Goal: Task Accomplishment & Management: Manage account settings

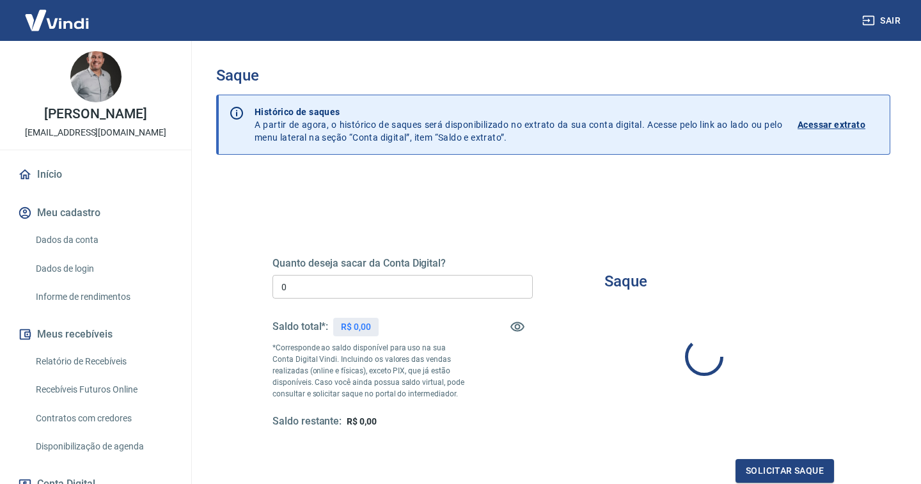
type input "R$ 0,00"
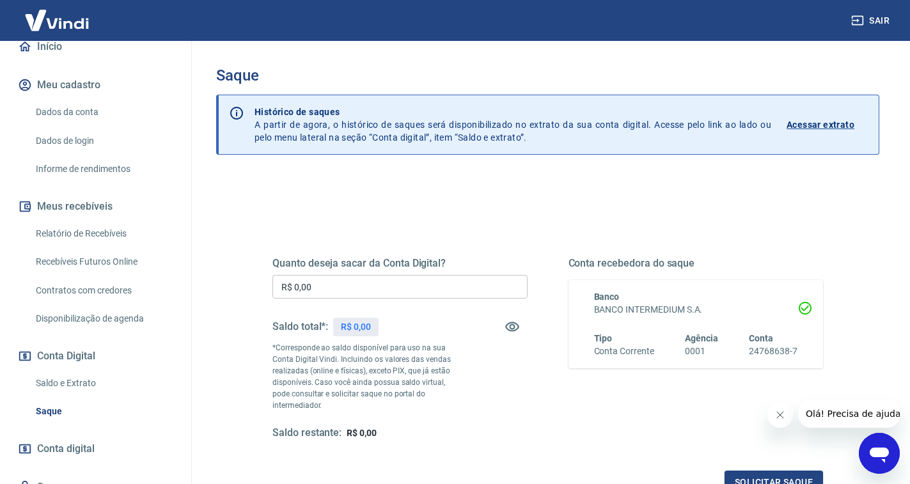
scroll to position [184, 0]
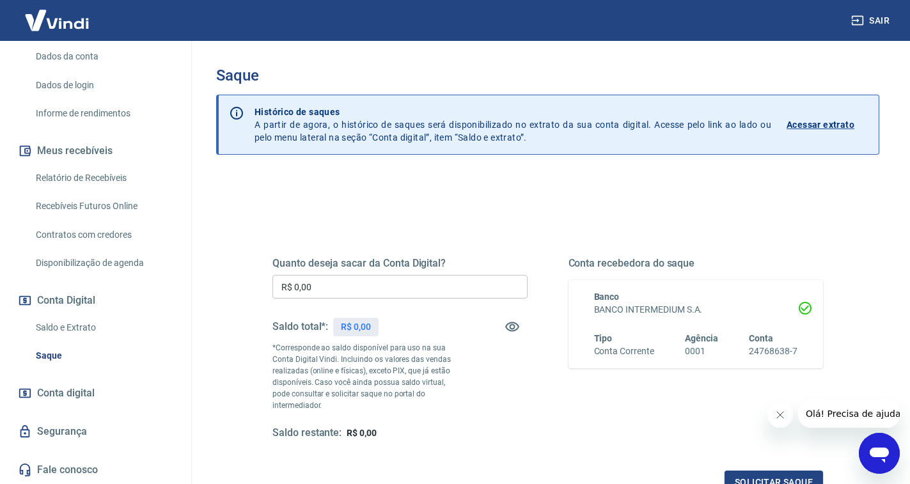
click at [72, 326] on link "Saldo e Extrato" at bounding box center [103, 328] width 145 height 26
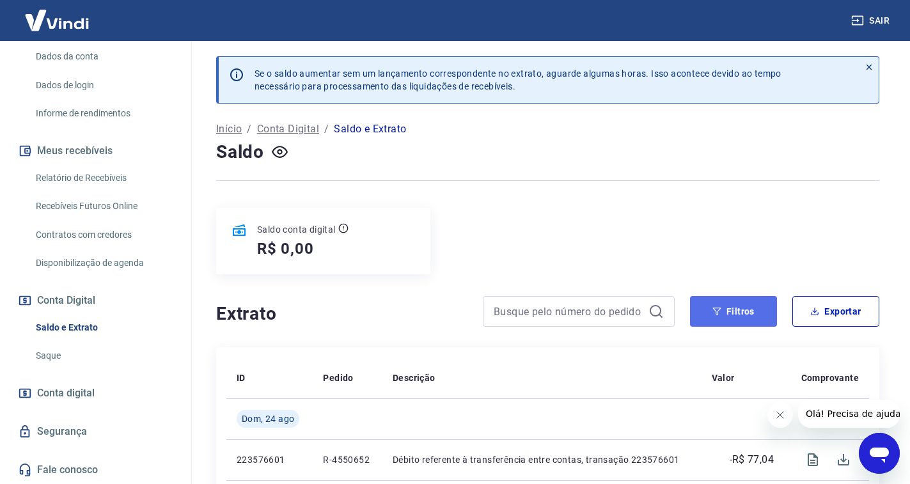
click at [756, 313] on button "Filtros" at bounding box center [733, 311] width 87 height 31
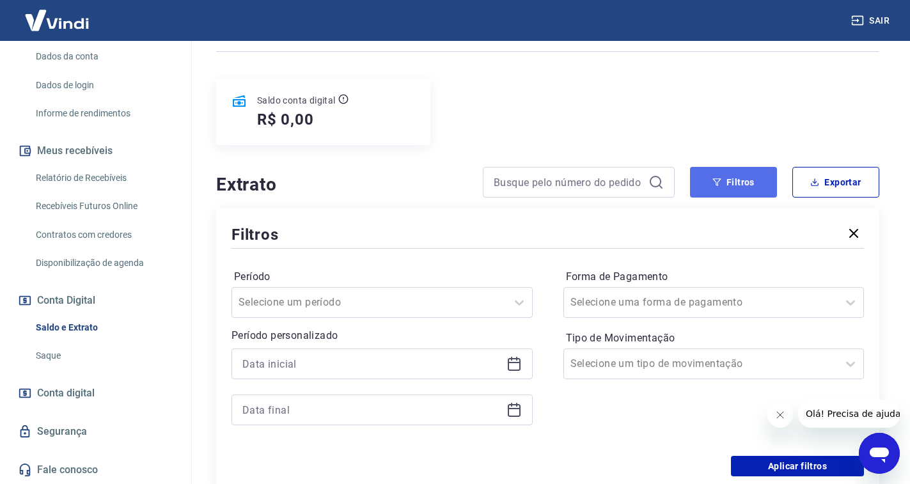
scroll to position [192, 0]
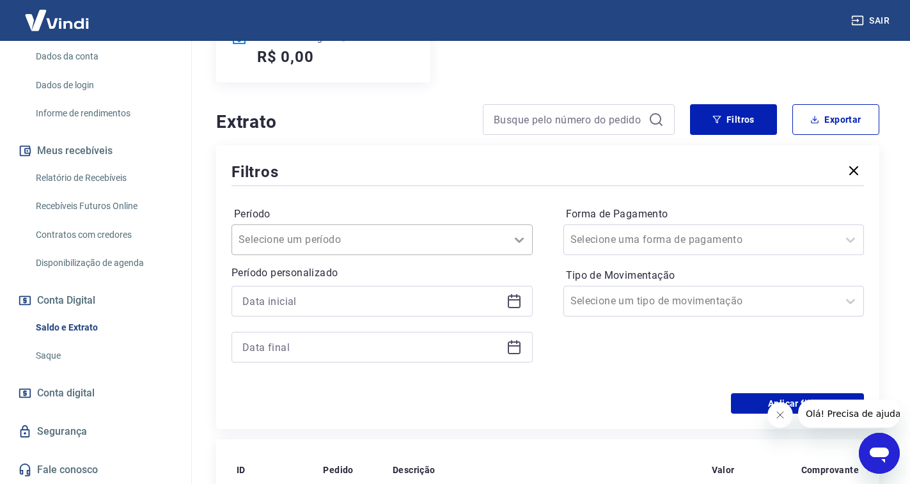
click at [513, 233] on icon at bounding box center [519, 239] width 15 height 15
click at [505, 299] on div at bounding box center [382, 301] width 301 height 31
click at [515, 302] on icon at bounding box center [514, 301] width 15 height 15
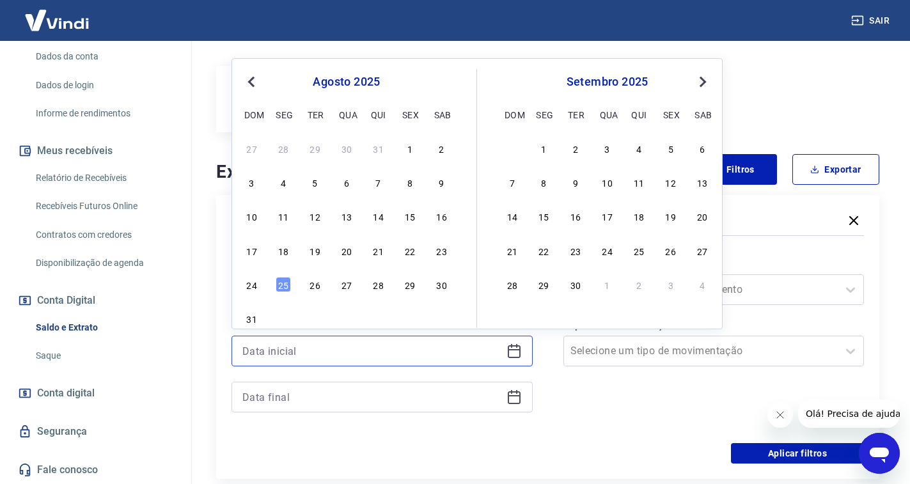
scroll to position [128, 0]
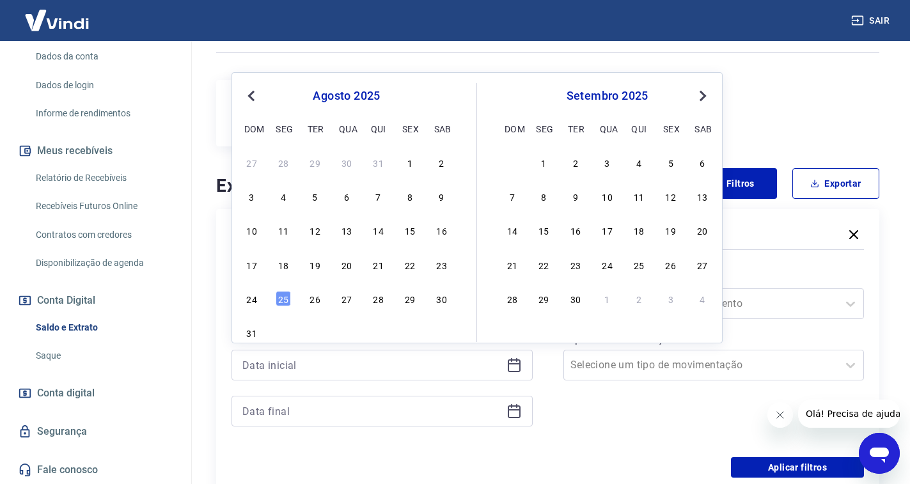
click at [253, 97] on span "Previous Month" at bounding box center [253, 95] width 0 height 15
click at [312, 164] on div "1" at bounding box center [315, 162] width 15 height 15
type input "[DATE]"
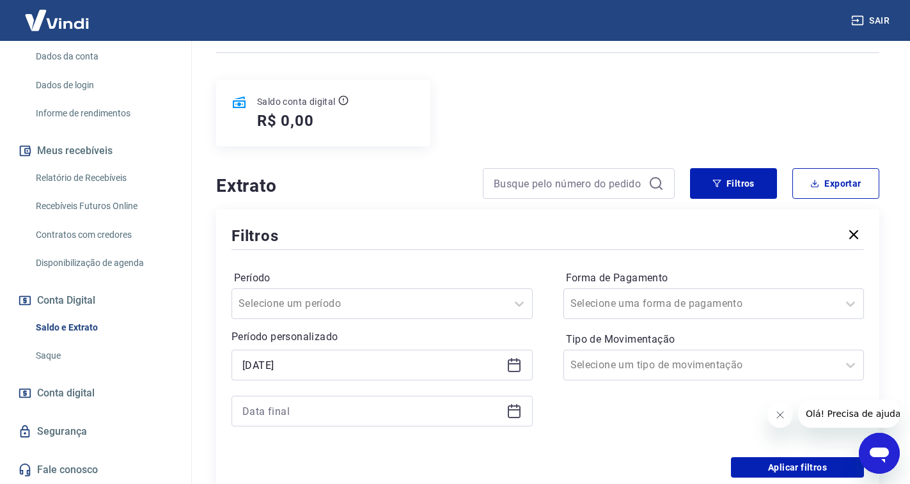
click at [516, 413] on icon at bounding box center [514, 411] width 15 height 15
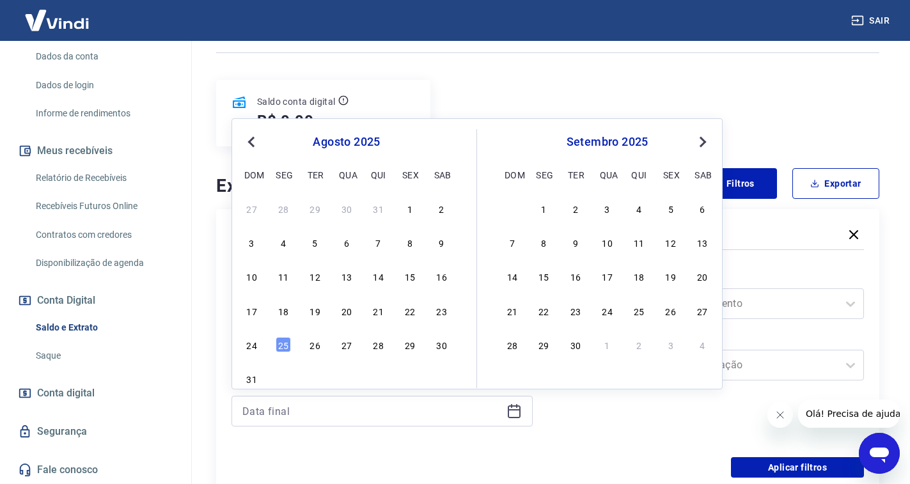
click at [250, 146] on button "Previous Month" at bounding box center [251, 141] width 15 height 15
click at [380, 347] on div "31" at bounding box center [378, 344] width 15 height 15
type input "[DATE]"
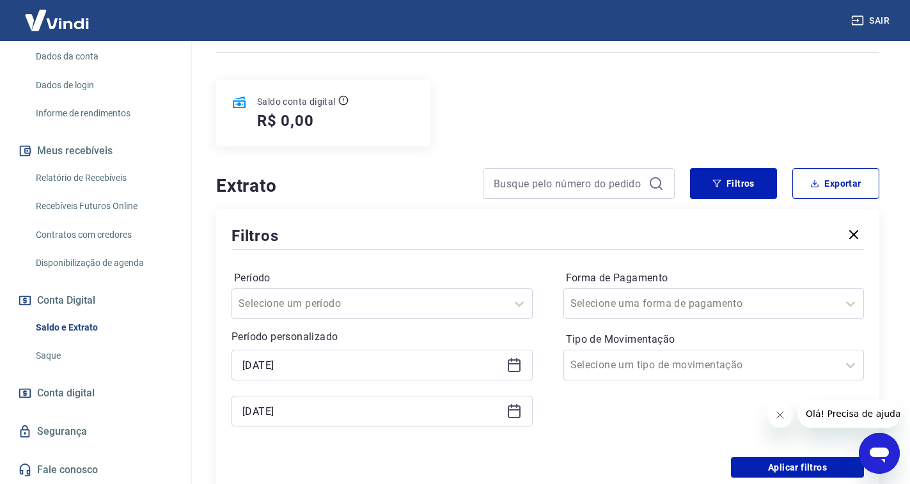
click at [594, 414] on div "Forma de Pagamento Selecione uma forma de pagamento Tipo de Movimentação Seleci…" at bounding box center [713, 355] width 301 height 174
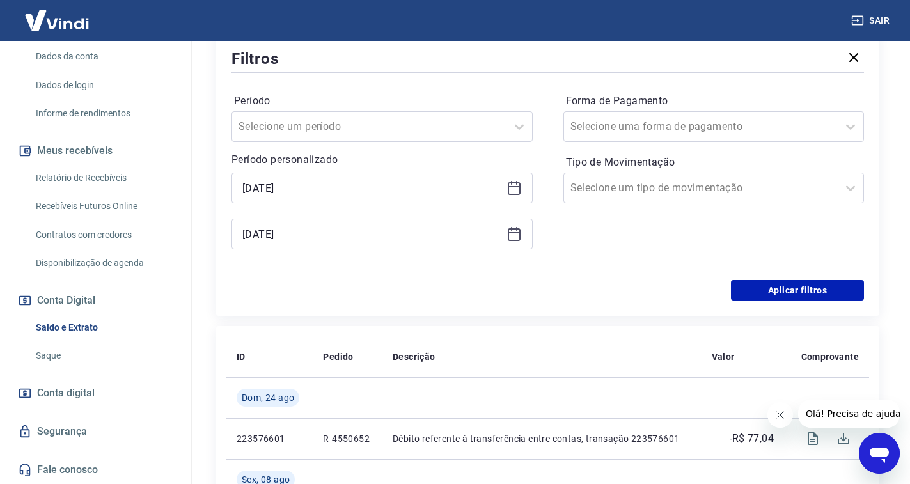
scroll to position [320, 0]
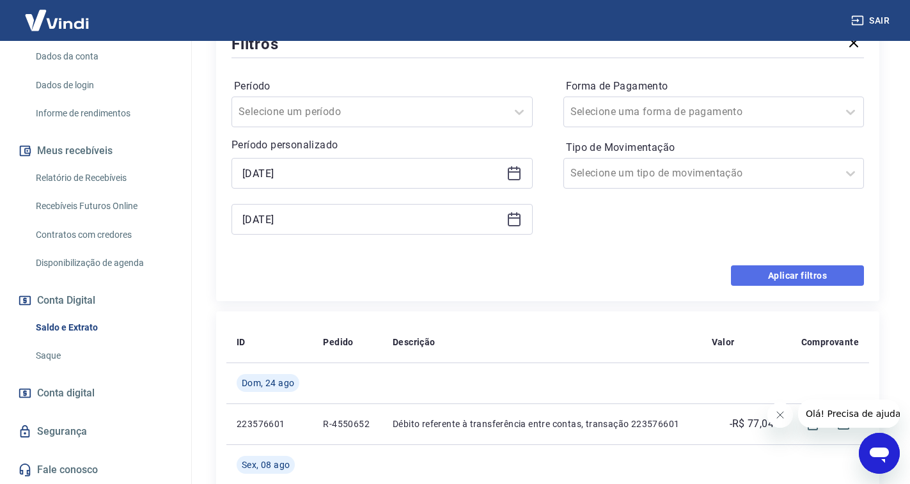
click at [800, 276] on button "Aplicar filtros" at bounding box center [797, 275] width 133 height 20
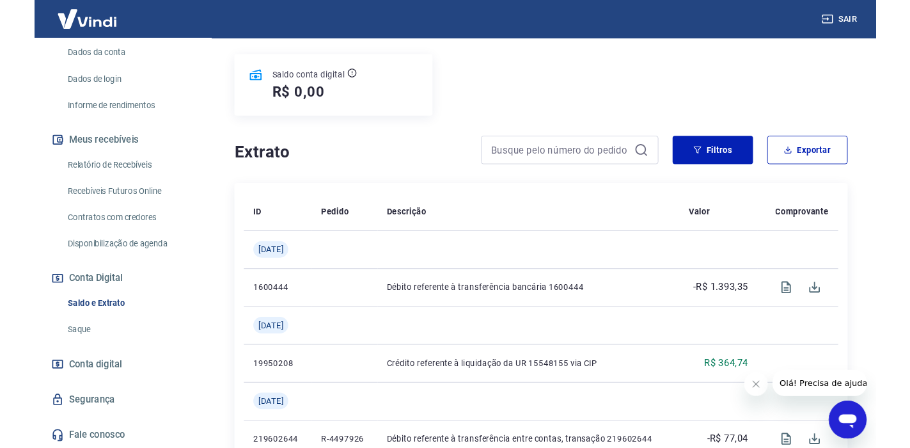
scroll to position [192, 0]
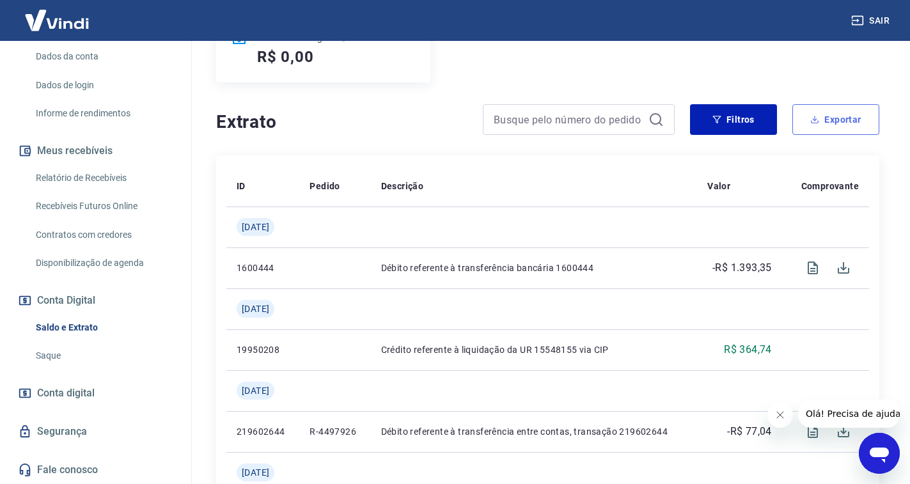
click at [815, 120] on icon "button" at bounding box center [814, 119] width 9 height 9
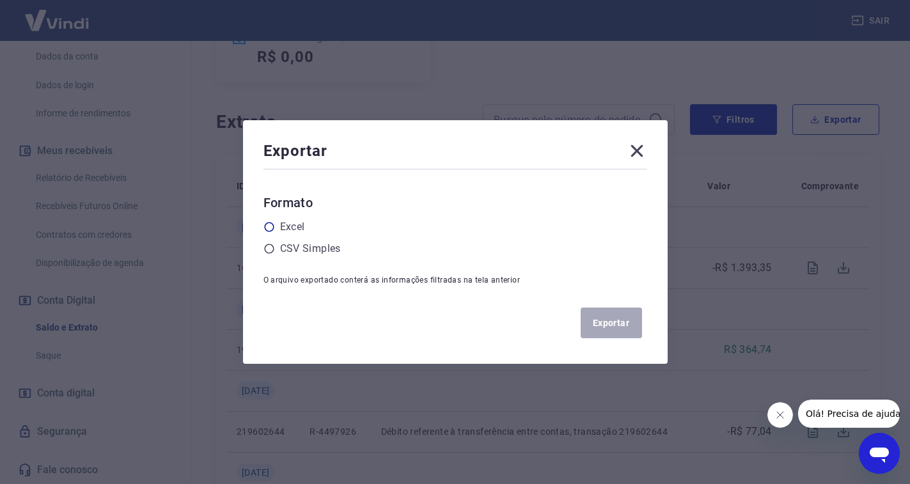
click at [285, 230] on label "Excel" at bounding box center [292, 226] width 25 height 15
click at [0, 0] on input "radio" at bounding box center [0, 0] width 0 height 0
click at [627, 329] on button "Exportar" at bounding box center [611, 323] width 61 height 31
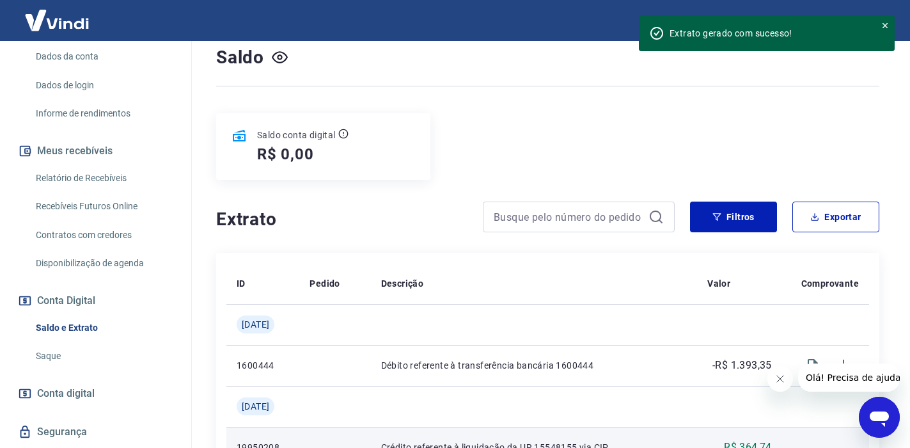
scroll to position [0, 0]
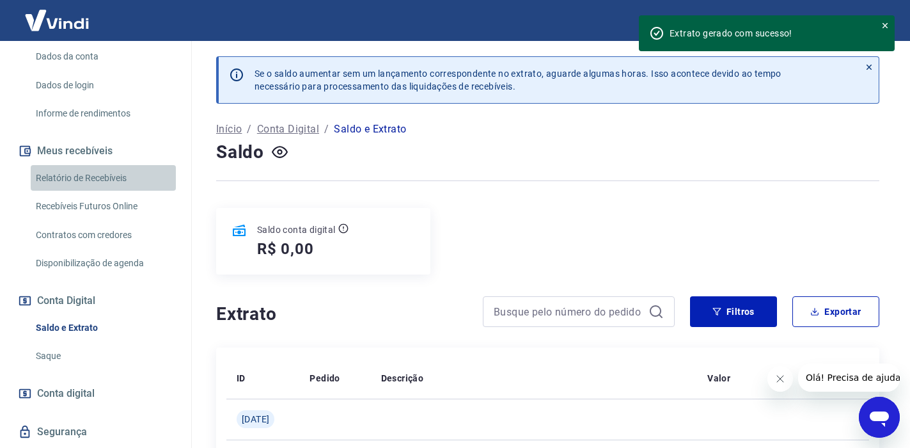
click at [113, 175] on link "Relatório de Recebíveis" at bounding box center [103, 178] width 145 height 26
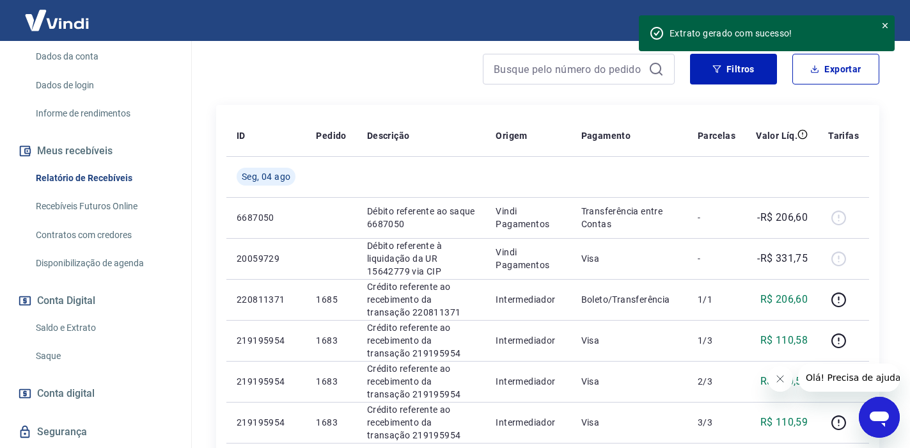
scroll to position [192, 0]
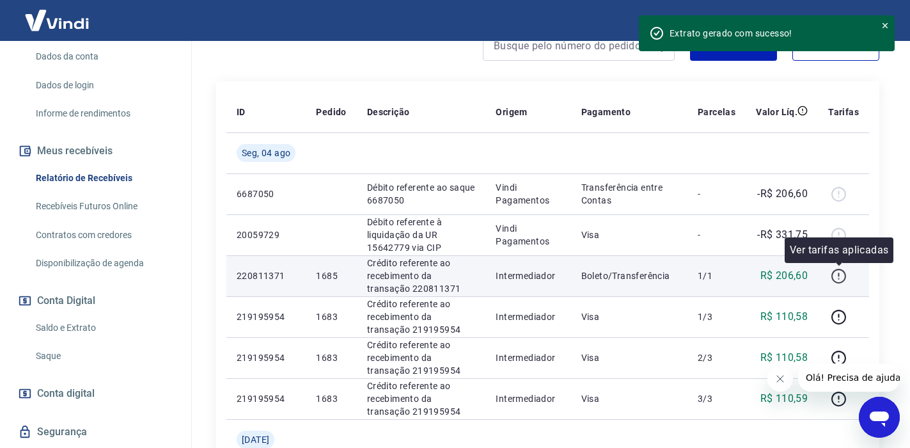
click at [838, 274] on icon "button" at bounding box center [839, 276] width 16 height 16
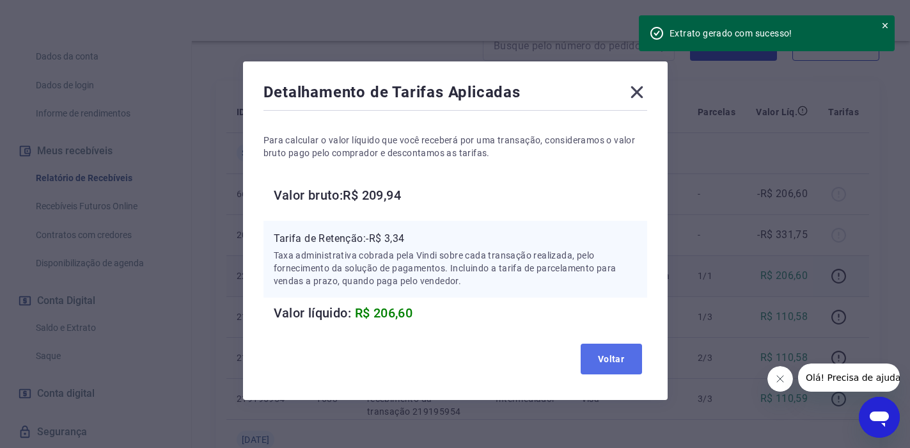
click at [599, 372] on button "Voltar" at bounding box center [611, 358] width 61 height 31
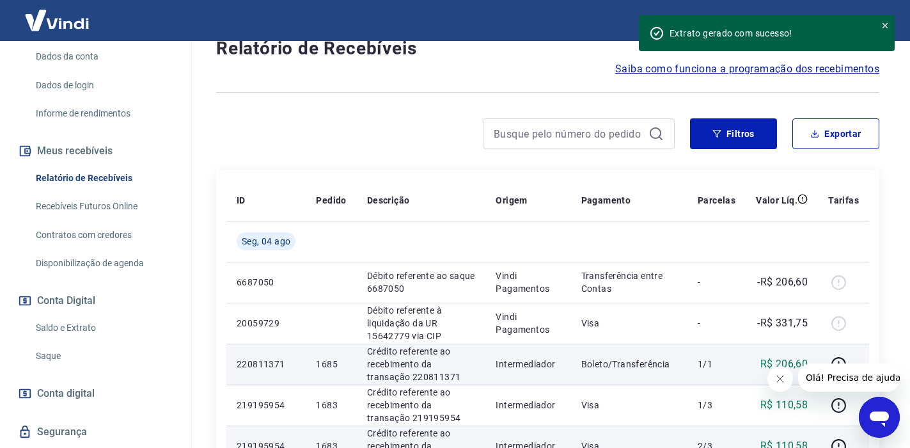
scroll to position [64, 0]
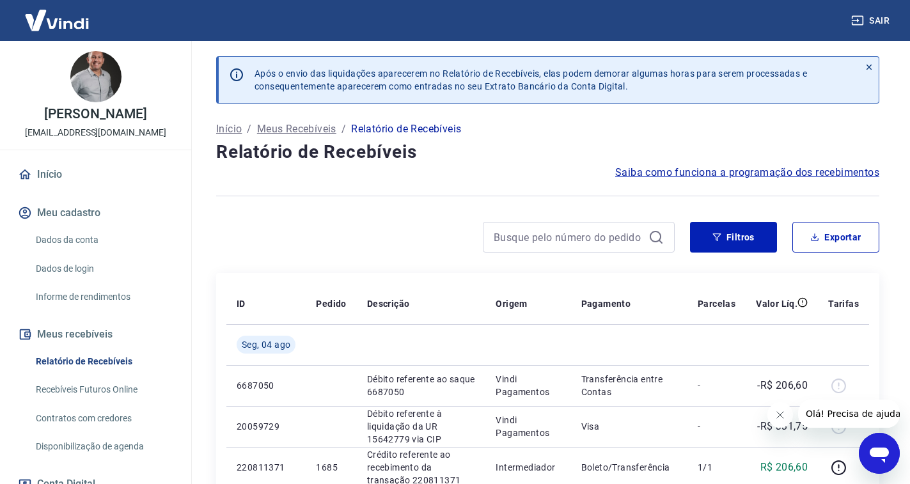
click at [73, 335] on button "Meus recebíveis" at bounding box center [95, 334] width 161 height 28
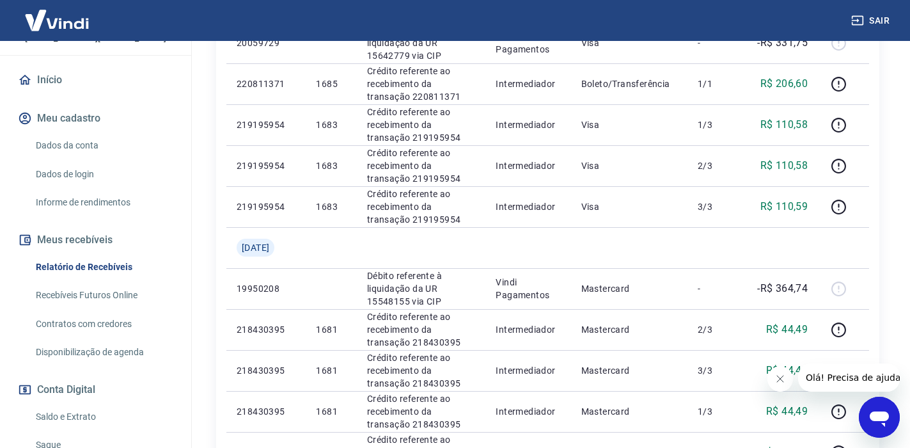
scroll to position [128, 0]
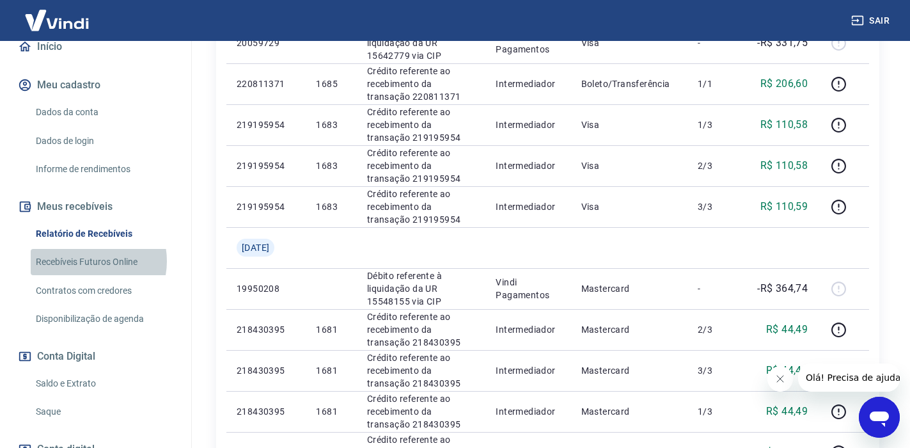
click at [88, 261] on link "Recebíveis Futuros Online" at bounding box center [103, 262] width 145 height 26
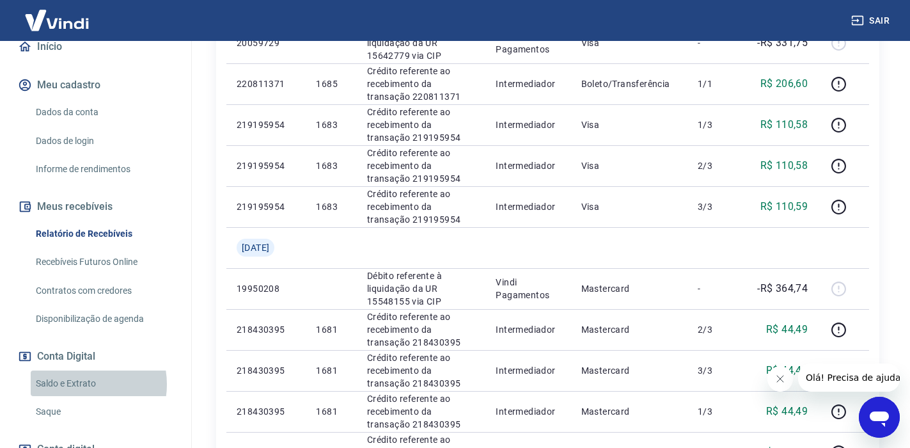
click at [84, 384] on link "Saldo e Extrato" at bounding box center [103, 383] width 145 height 26
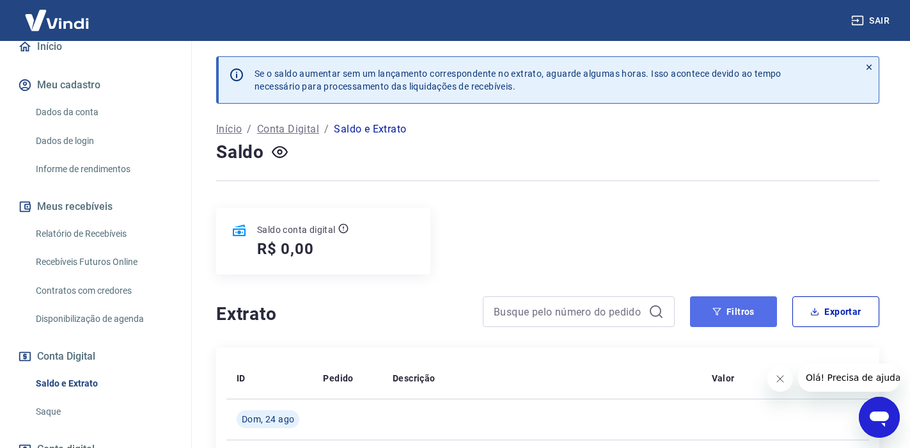
click at [718, 316] on button "Filtros" at bounding box center [733, 311] width 87 height 31
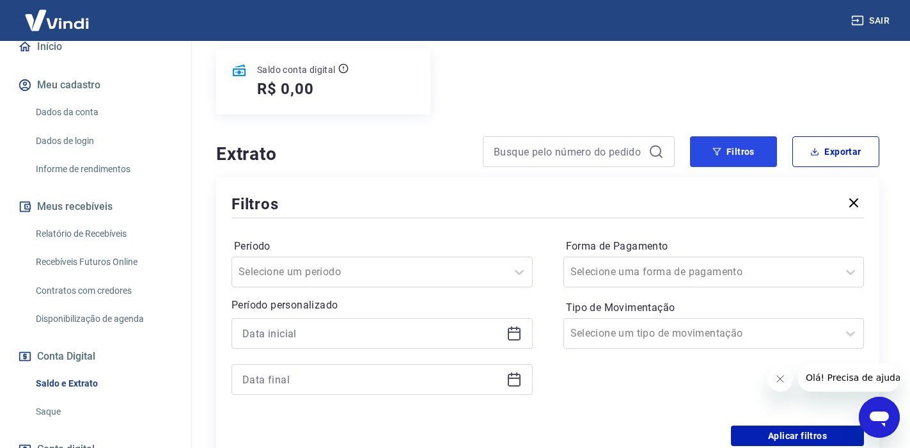
scroll to position [192, 0]
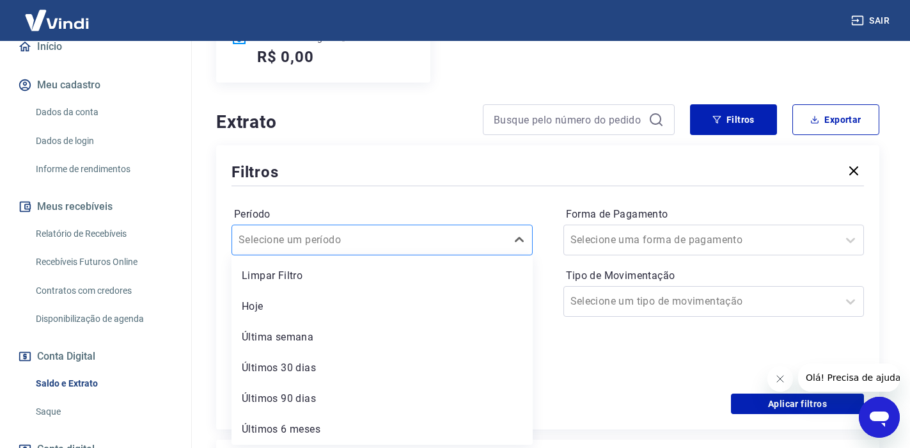
click at [384, 237] on div at bounding box center [370, 240] width 262 height 18
click at [275, 246] on input "Período" at bounding box center [303, 239] width 129 height 15
click at [517, 242] on icon at bounding box center [519, 239] width 15 height 15
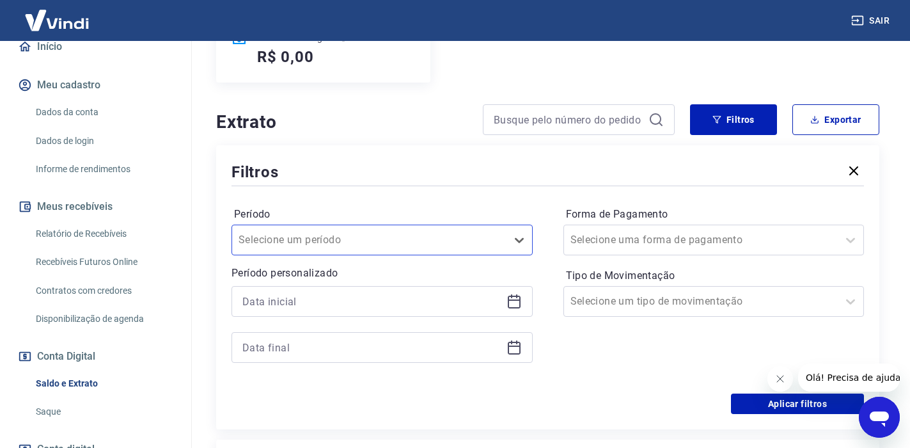
click at [512, 287] on div at bounding box center [382, 301] width 301 height 31
click at [509, 298] on icon at bounding box center [514, 301] width 15 height 15
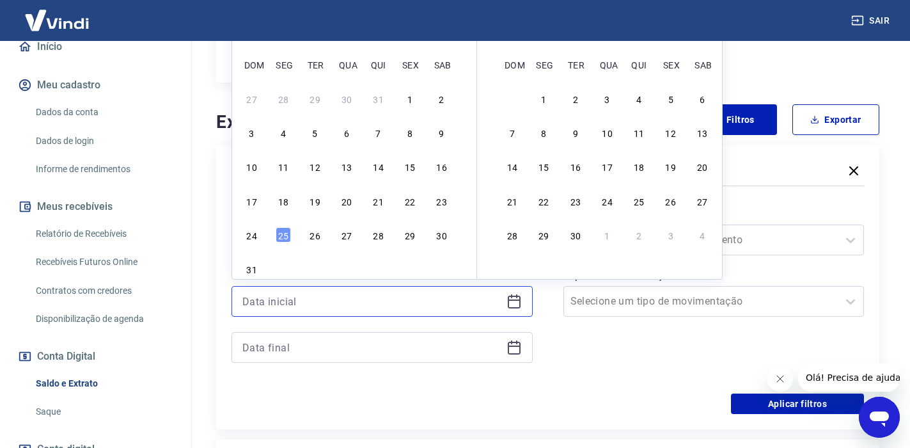
scroll to position [128, 0]
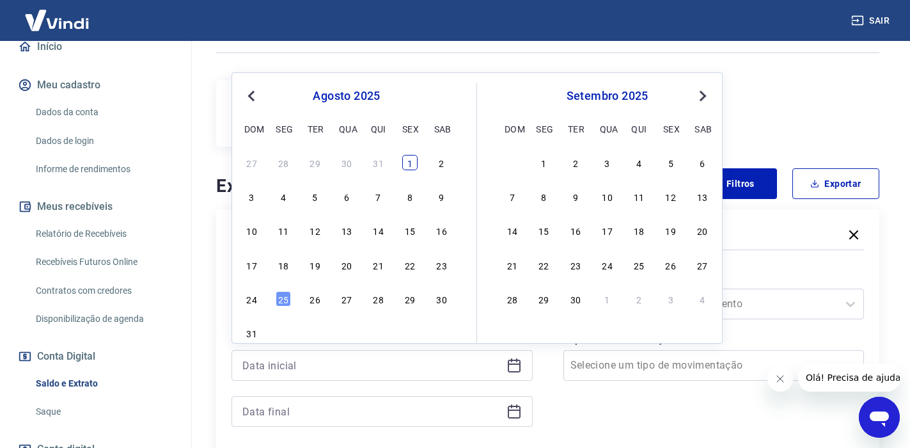
click at [411, 165] on div "1" at bounding box center [409, 162] width 15 height 15
type input "01/08/2025"
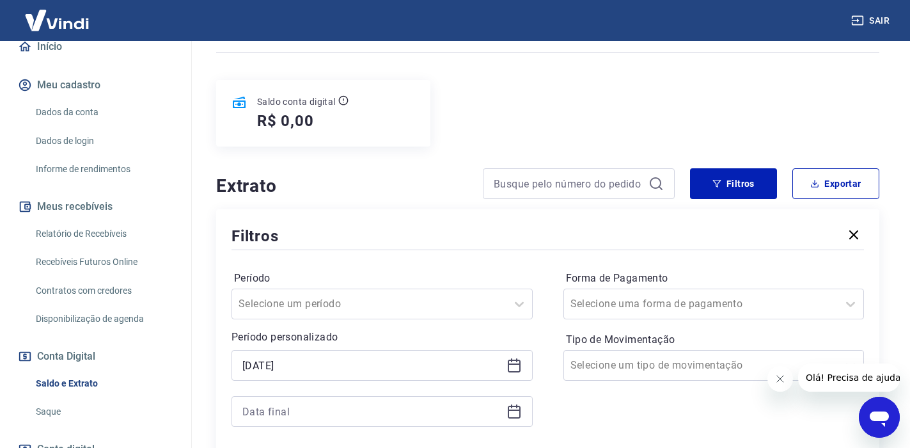
click at [512, 410] on icon at bounding box center [514, 409] width 13 height 1
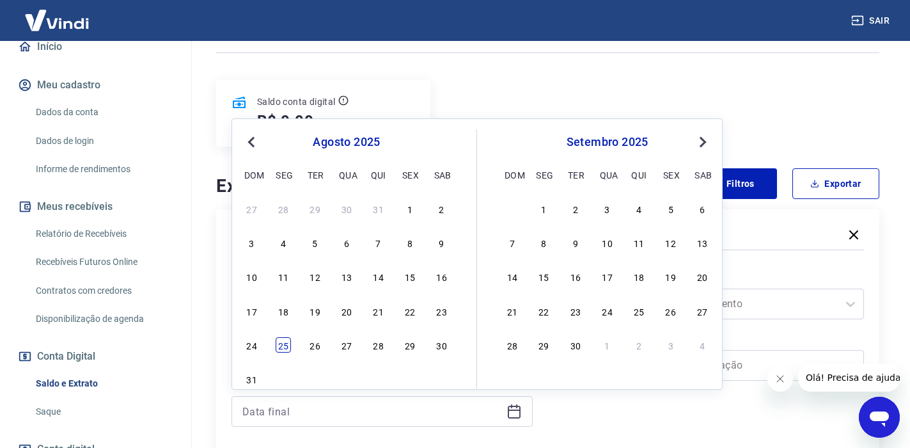
click at [282, 347] on div "25" at bounding box center [283, 344] width 15 height 15
type input "25/08/2025"
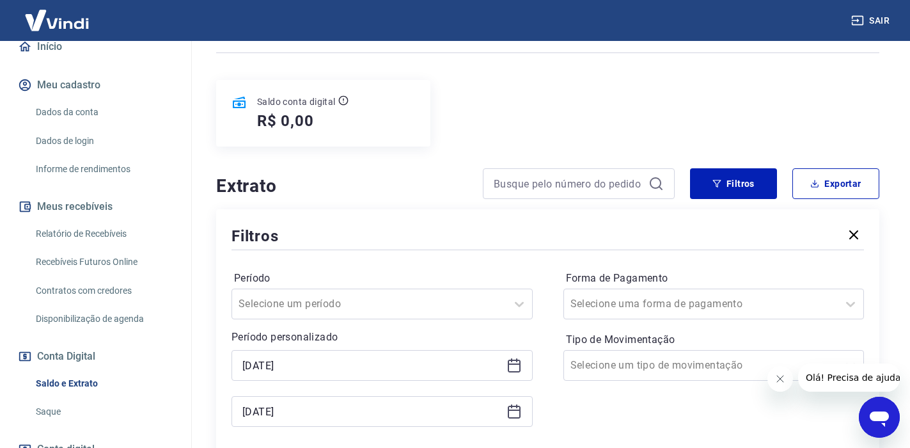
click at [563, 413] on div "Forma de Pagamento Selecione uma forma de pagamento Tipo de Movimentação Seleci…" at bounding box center [713, 355] width 301 height 174
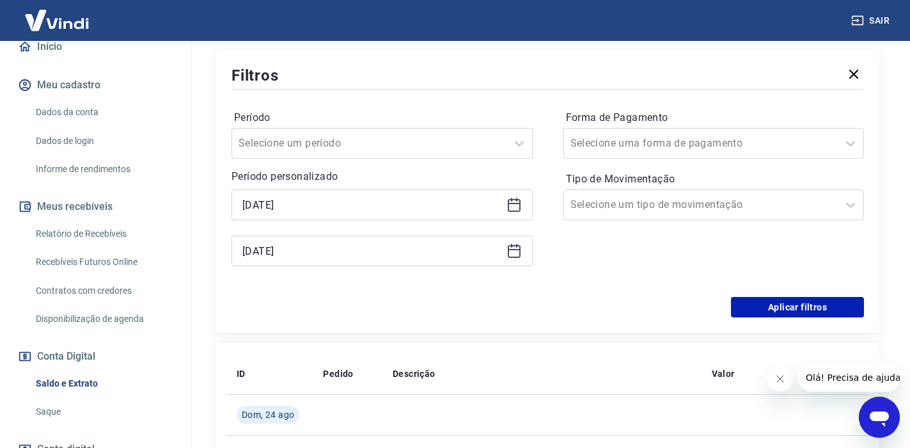
scroll to position [320, 0]
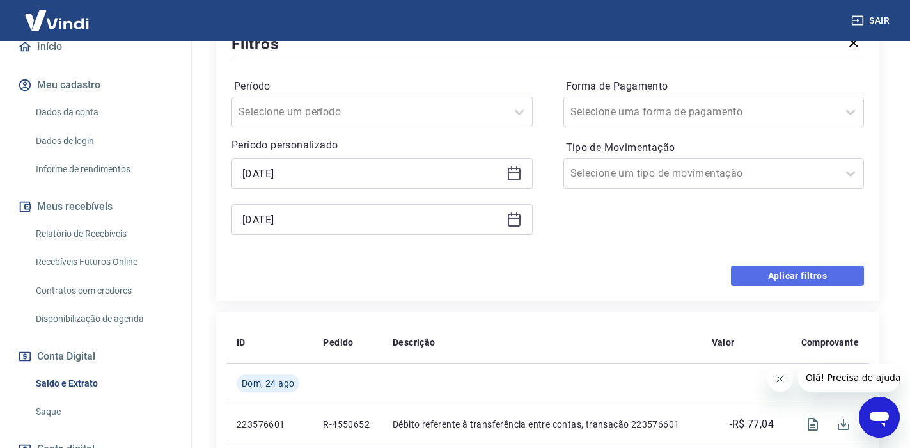
click at [789, 278] on button "Aplicar filtros" at bounding box center [797, 275] width 133 height 20
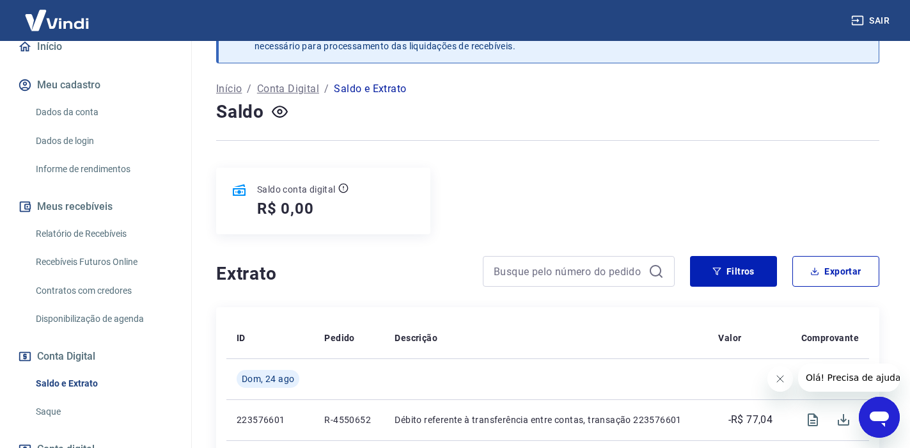
scroll to position [40, 0]
click at [813, 269] on icon "button" at bounding box center [814, 271] width 9 height 9
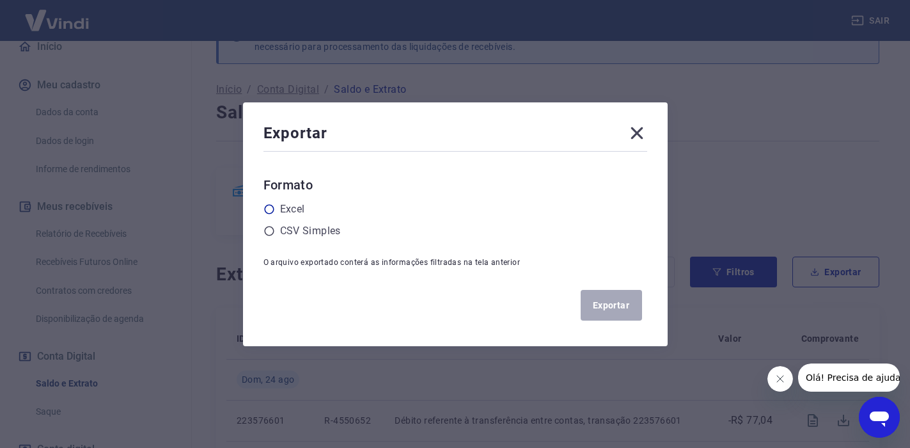
click at [275, 211] on icon at bounding box center [270, 209] width 12 height 12
click at [0, 0] on input "radio" at bounding box center [0, 0] width 0 height 0
click at [620, 308] on button "Exportar" at bounding box center [611, 305] width 61 height 31
